Goal: Information Seeking & Learning: Learn about a topic

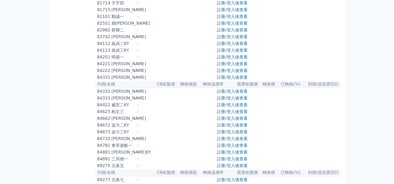
scroll to position [2837, 0]
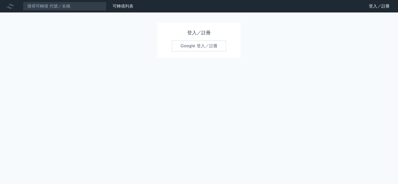
click at [190, 49] on link "Google 登入／註冊" at bounding box center [199, 46] width 54 height 11
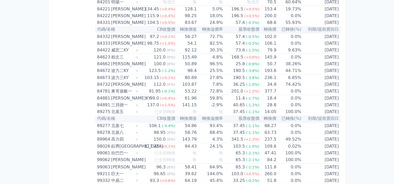
scroll to position [2785, 0]
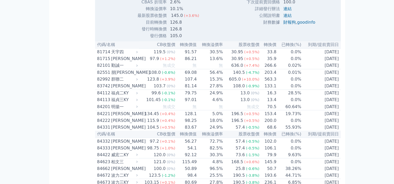
scroll to position [2811, 0]
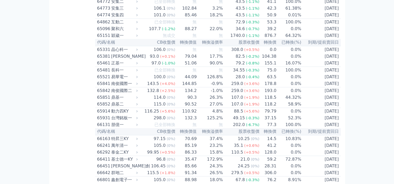
scroll to position [2135, 0]
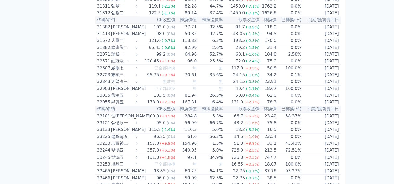
scroll to position [807, 0]
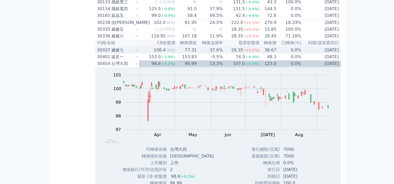
scroll to position [729, 0]
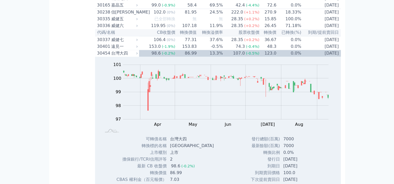
drag, startPoint x: 78, startPoint y: 139, endPoint x: 84, endPoint y: 139, distance: 5.5
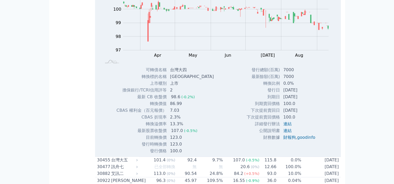
scroll to position [807, 0]
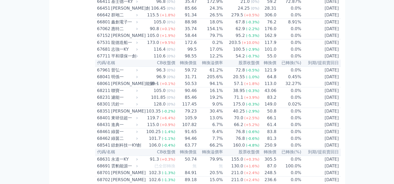
scroll to position [2369, 0]
